Goal: Transaction & Acquisition: Purchase product/service

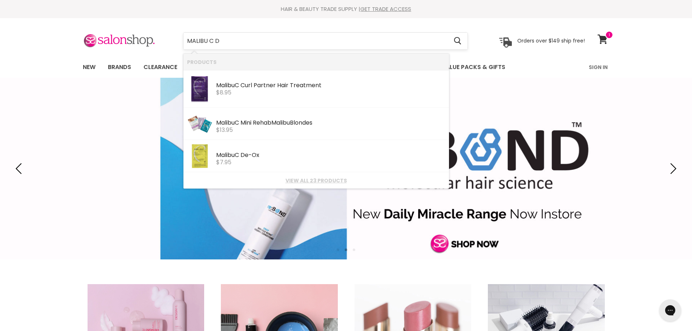
type input "MALIBU C"
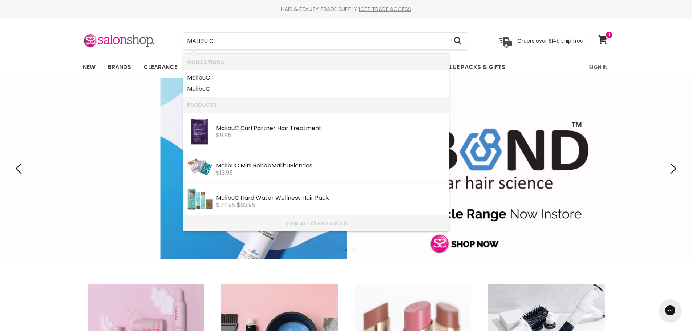
click at [314, 222] on link "View all 23 products" at bounding box center [316, 223] width 258 height 6
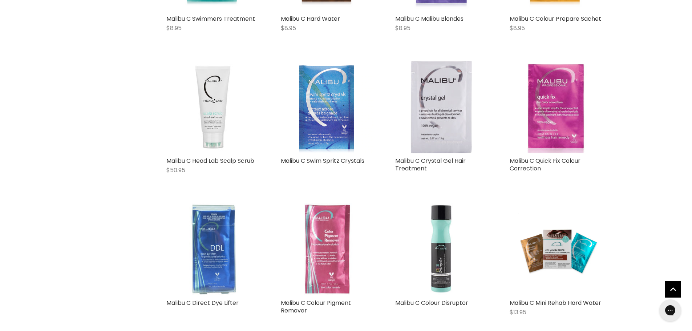
scroll to position [545, 0]
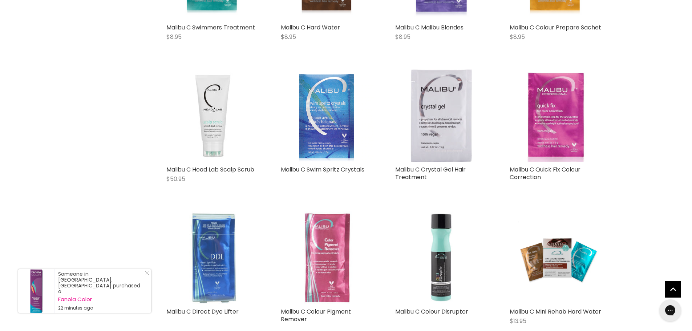
click at [204, 272] on img "Main content" at bounding box center [212, 257] width 93 height 93
